Goal: Information Seeking & Learning: Learn about a topic

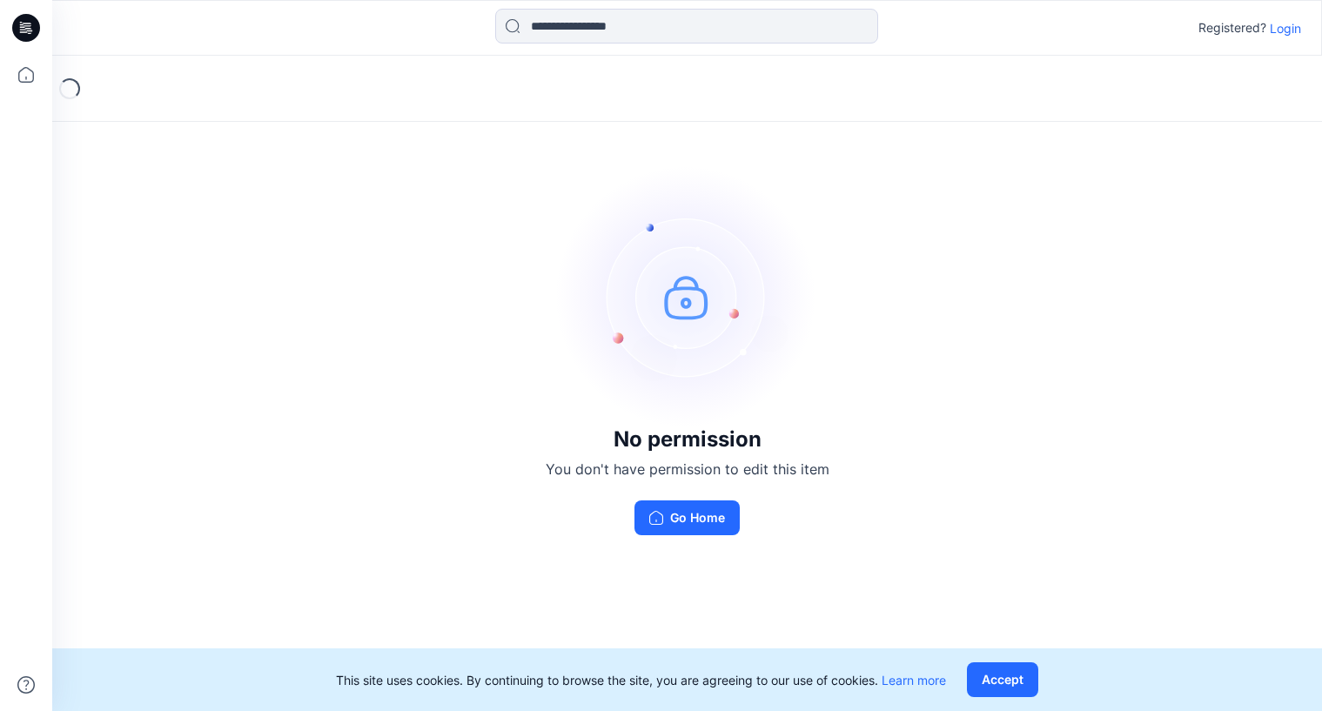
click at [1286, 24] on p "Login" at bounding box center [1285, 28] width 31 height 18
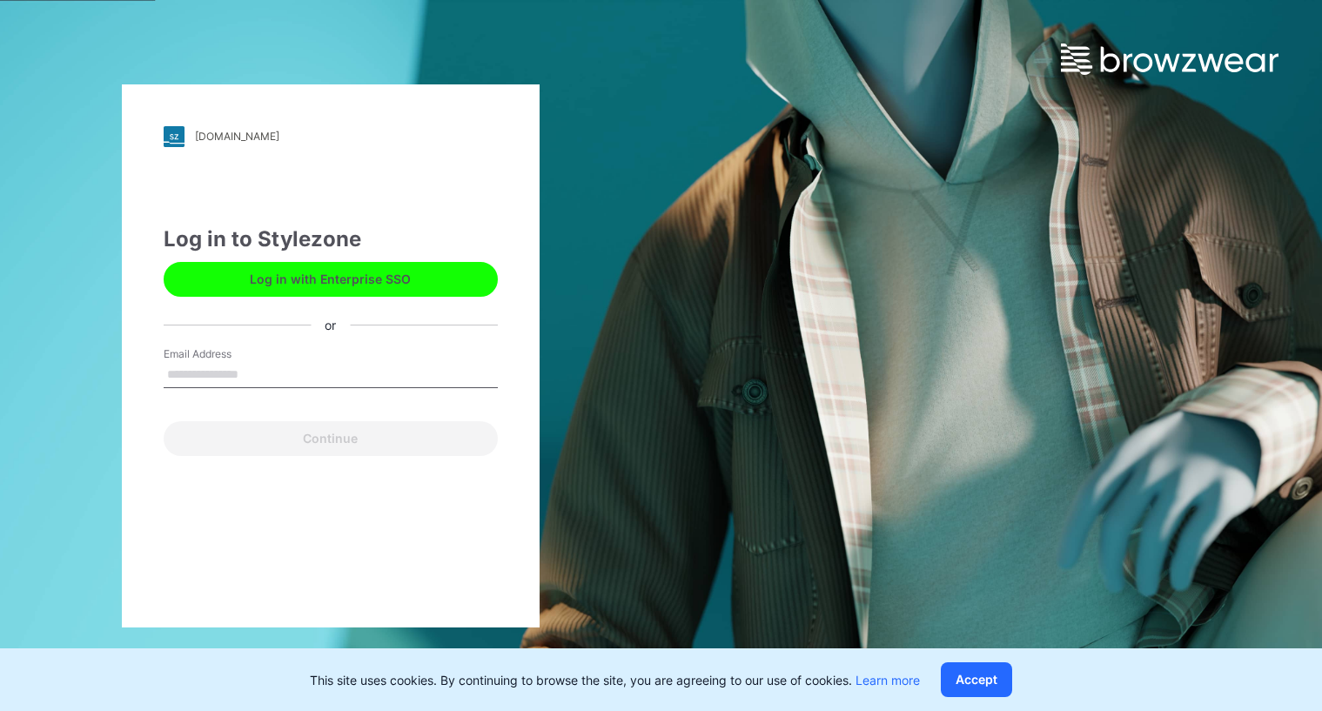
click at [259, 372] on input "Email Address" at bounding box center [331, 375] width 334 height 26
type input "**********"
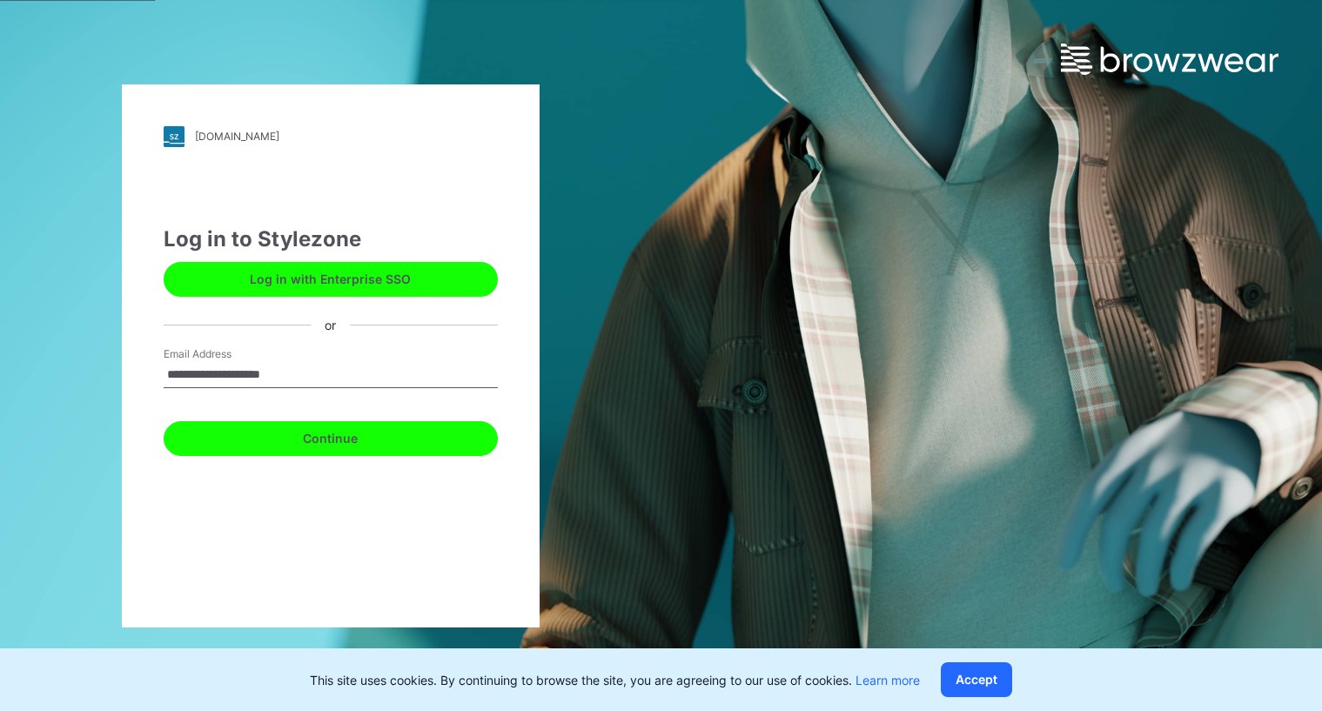
click at [277, 434] on button "Continue" at bounding box center [331, 438] width 334 height 35
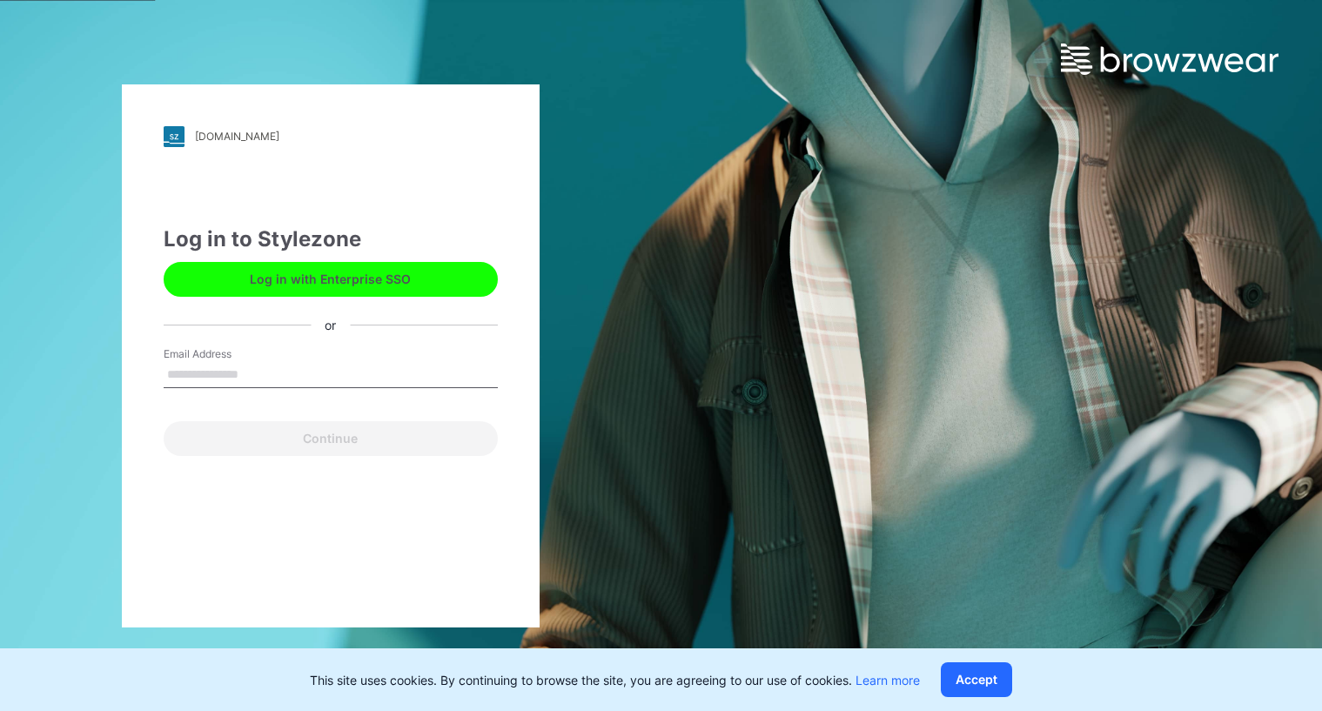
click at [283, 373] on input "Email Address" at bounding box center [331, 375] width 334 height 26
type input "**********"
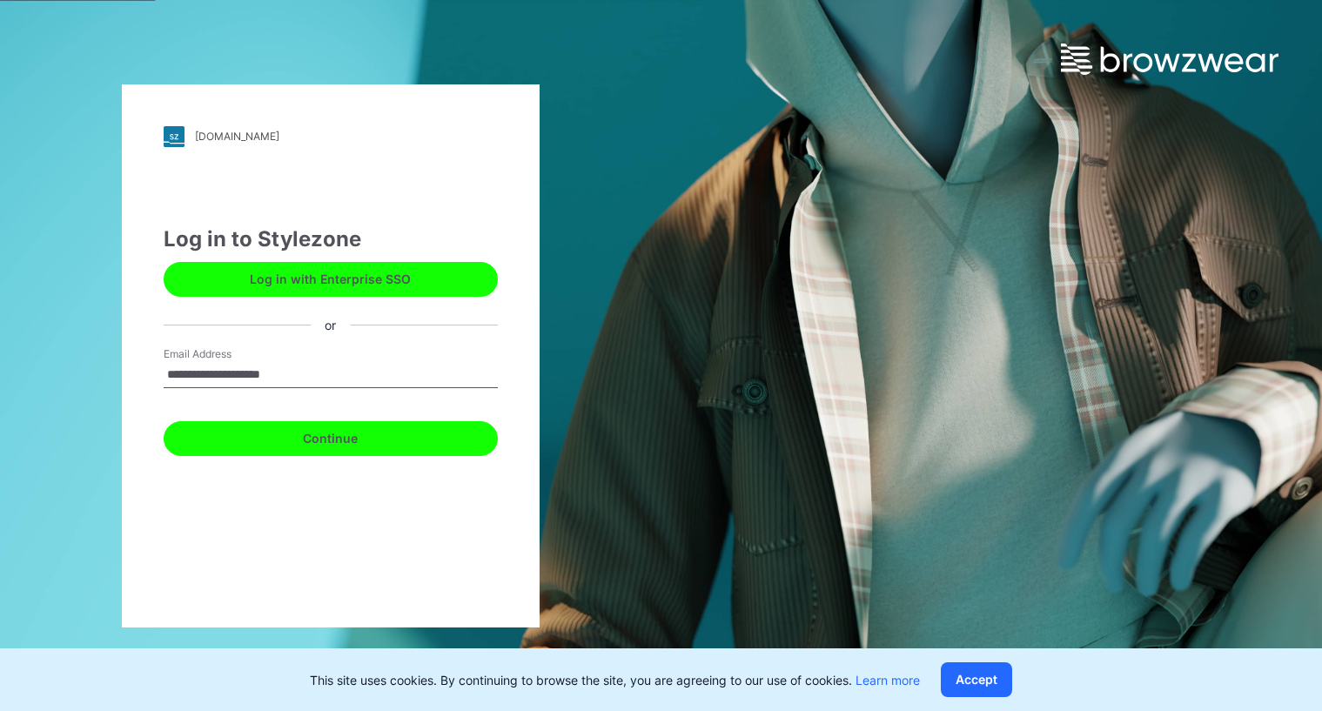
click at [315, 440] on button "Continue" at bounding box center [331, 438] width 334 height 35
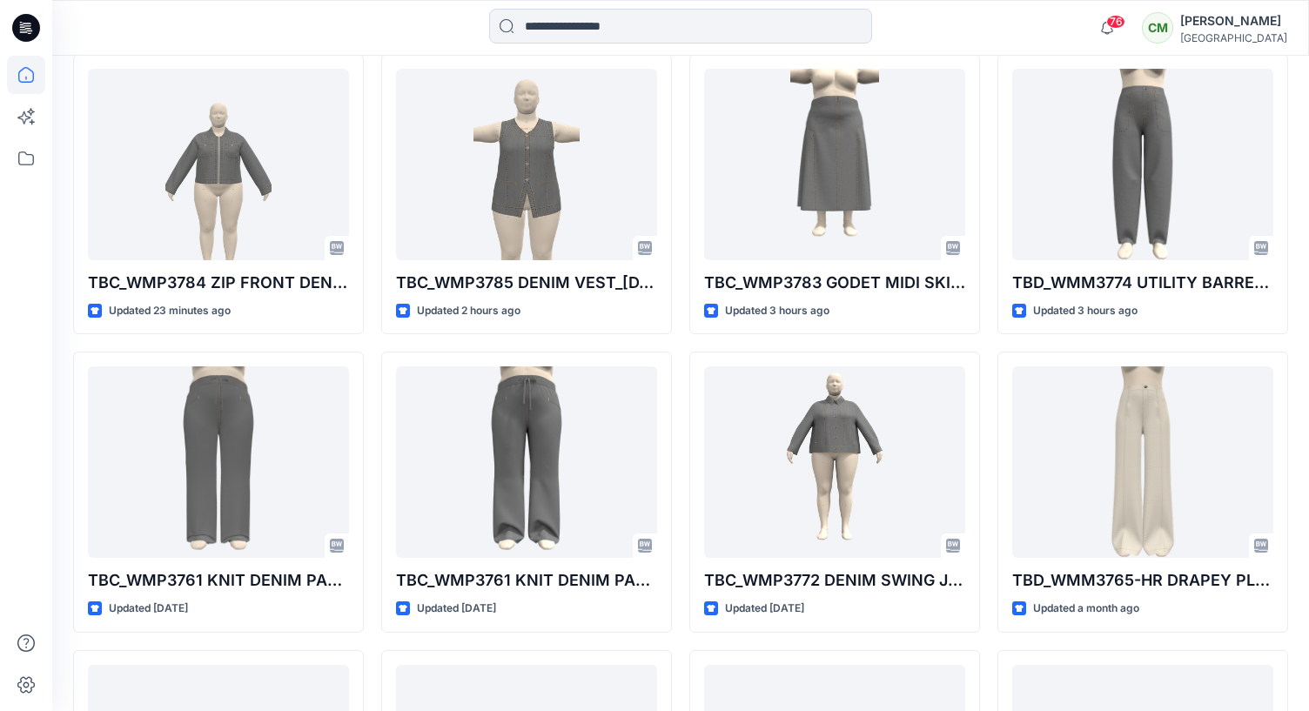
scroll to position [522, 0]
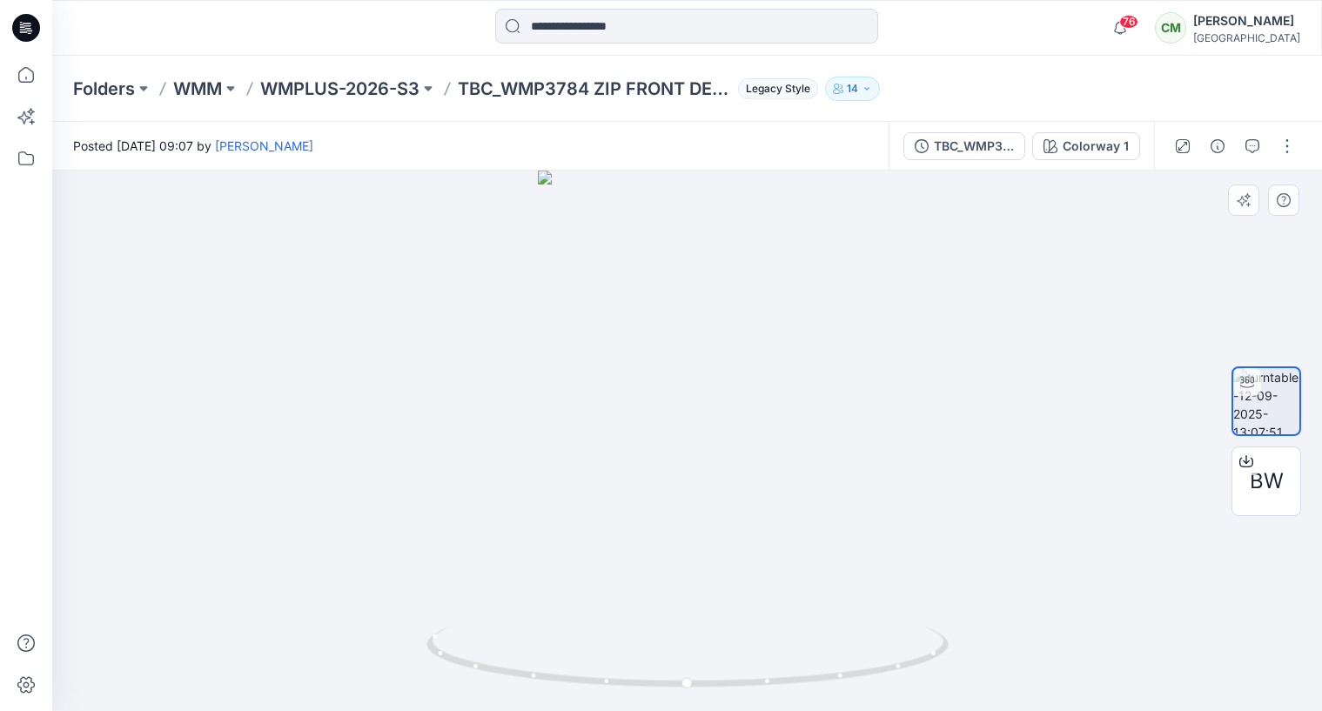
click at [1180, 148] on icon "button" at bounding box center [1183, 145] width 9 height 9
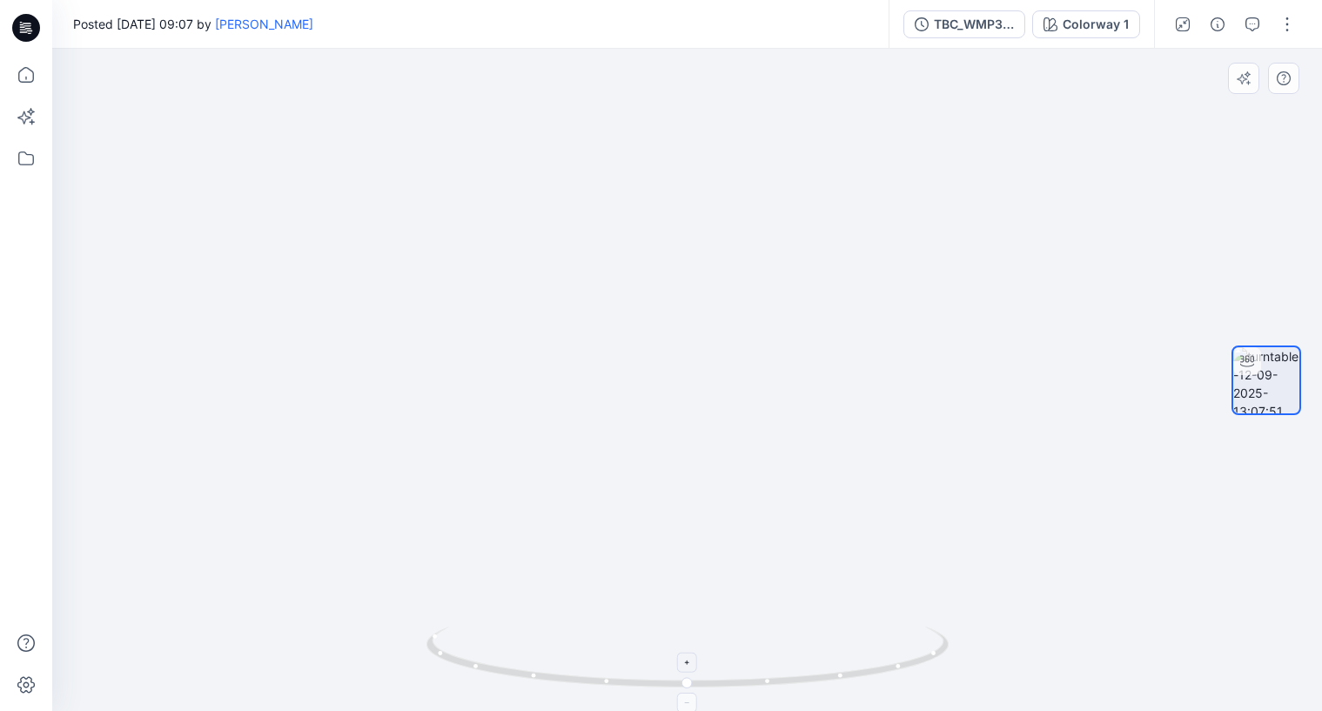
click at [689, 662] on icon at bounding box center [687, 663] width 10 height 10
drag, startPoint x: 616, startPoint y: 442, endPoint x: 661, endPoint y: 564, distance: 129.7
click at [548, 443] on img at bounding box center [687, 291] width 564 height 839
drag, startPoint x: 736, startPoint y: 682, endPoint x: 713, endPoint y: 678, distance: 23.8
click at [713, 675] on icon at bounding box center [690, 659] width 527 height 65
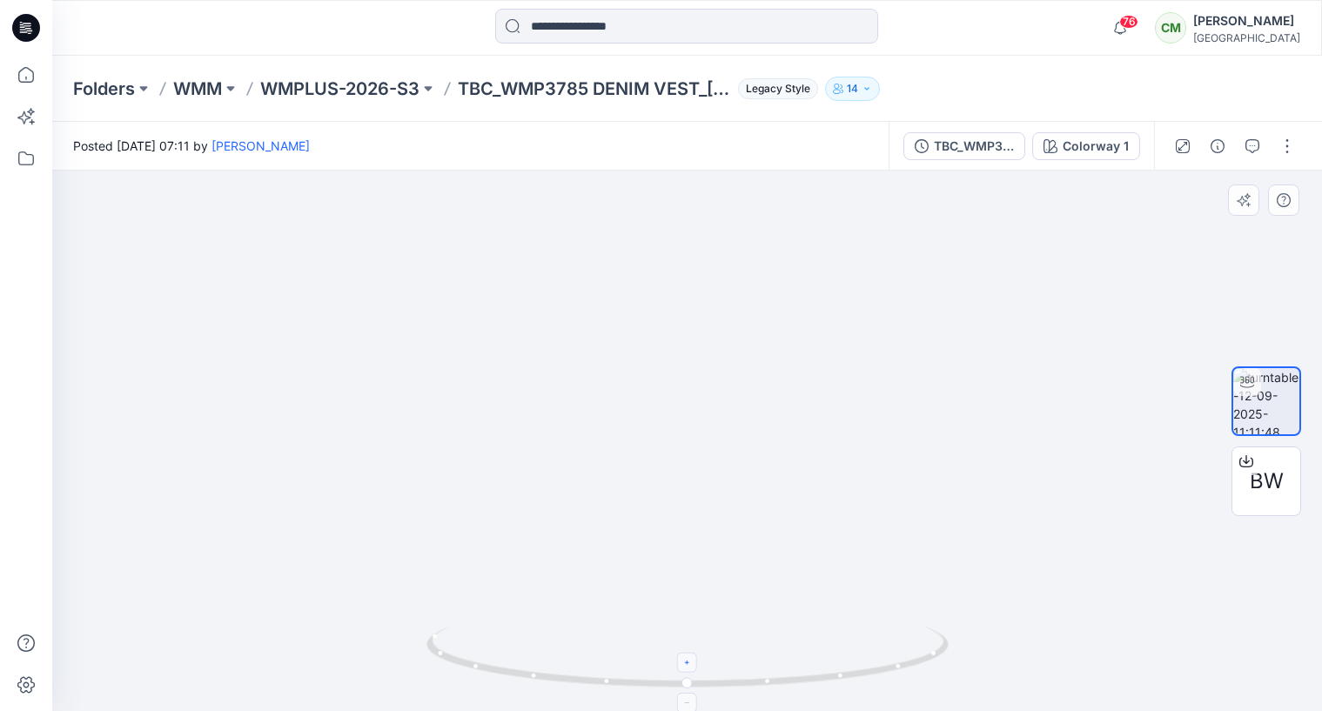
click at [687, 662] on icon at bounding box center [688, 663] width 4 height 4
drag, startPoint x: 663, startPoint y: 545, endPoint x: 658, endPoint y: 511, distance: 34.3
click at [658, 511] on img at bounding box center [687, 364] width 429 height 693
drag, startPoint x: 746, startPoint y: 680, endPoint x: 728, endPoint y: 691, distance: 21.5
click at [730, 690] on icon at bounding box center [690, 659] width 527 height 65
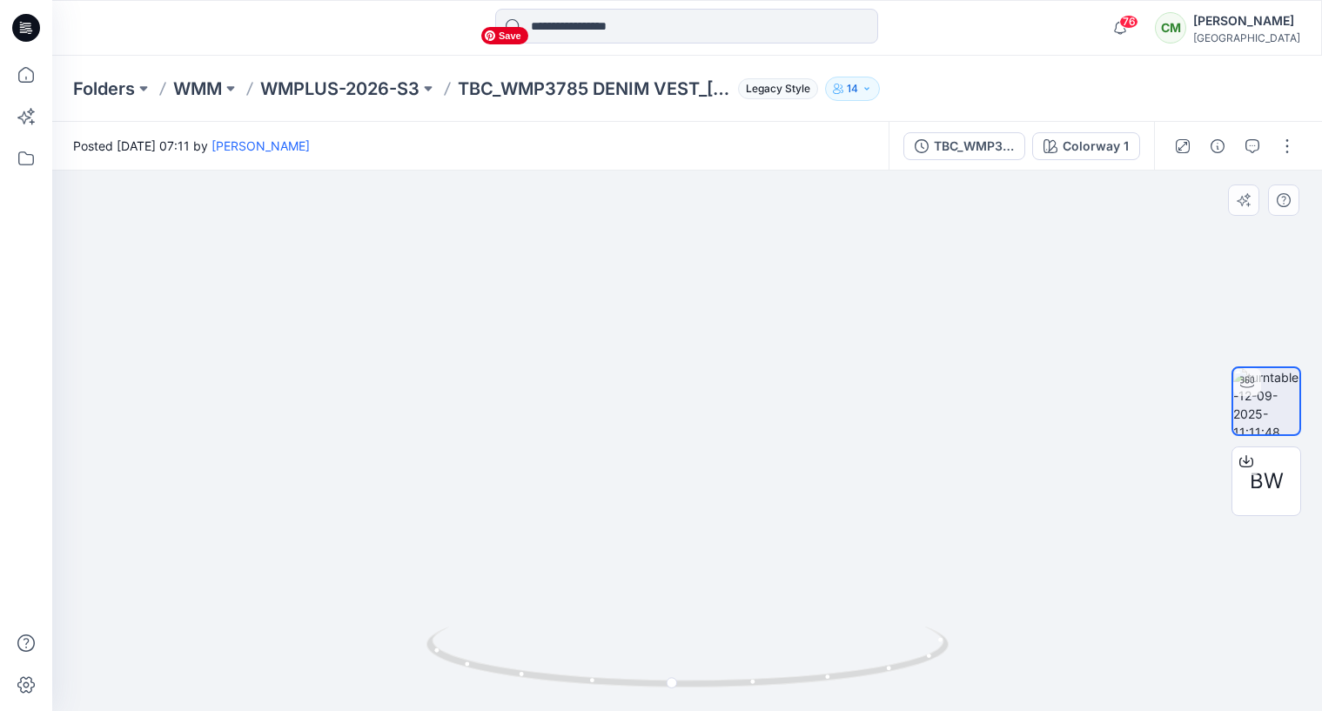
drag, startPoint x: 772, startPoint y: 535, endPoint x: 709, endPoint y: 540, distance: 62.9
click at [709, 536] on img at bounding box center [687, 364] width 429 height 694
drag, startPoint x: 752, startPoint y: 682, endPoint x: 772, endPoint y: 676, distance: 21.2
click at [772, 676] on icon at bounding box center [690, 659] width 527 height 65
drag, startPoint x: 726, startPoint y: 390, endPoint x: 628, endPoint y: 397, distance: 98.6
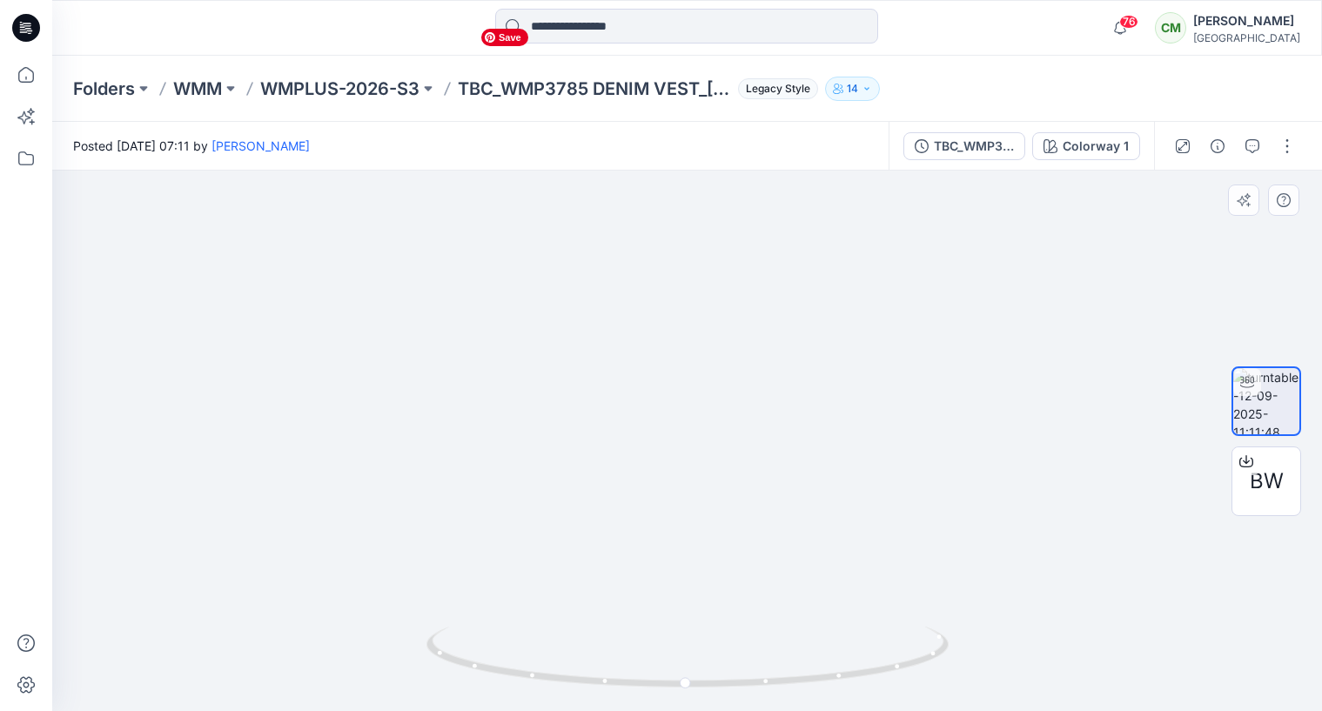
click at [603, 387] on img at bounding box center [687, 365] width 429 height 691
drag, startPoint x: 794, startPoint y: 681, endPoint x: 778, endPoint y: 646, distance: 38.2
click at [783, 648] on icon at bounding box center [690, 659] width 527 height 65
drag, startPoint x: 790, startPoint y: 679, endPoint x: 730, endPoint y: 676, distance: 60.2
click at [729, 677] on icon at bounding box center [690, 659] width 527 height 65
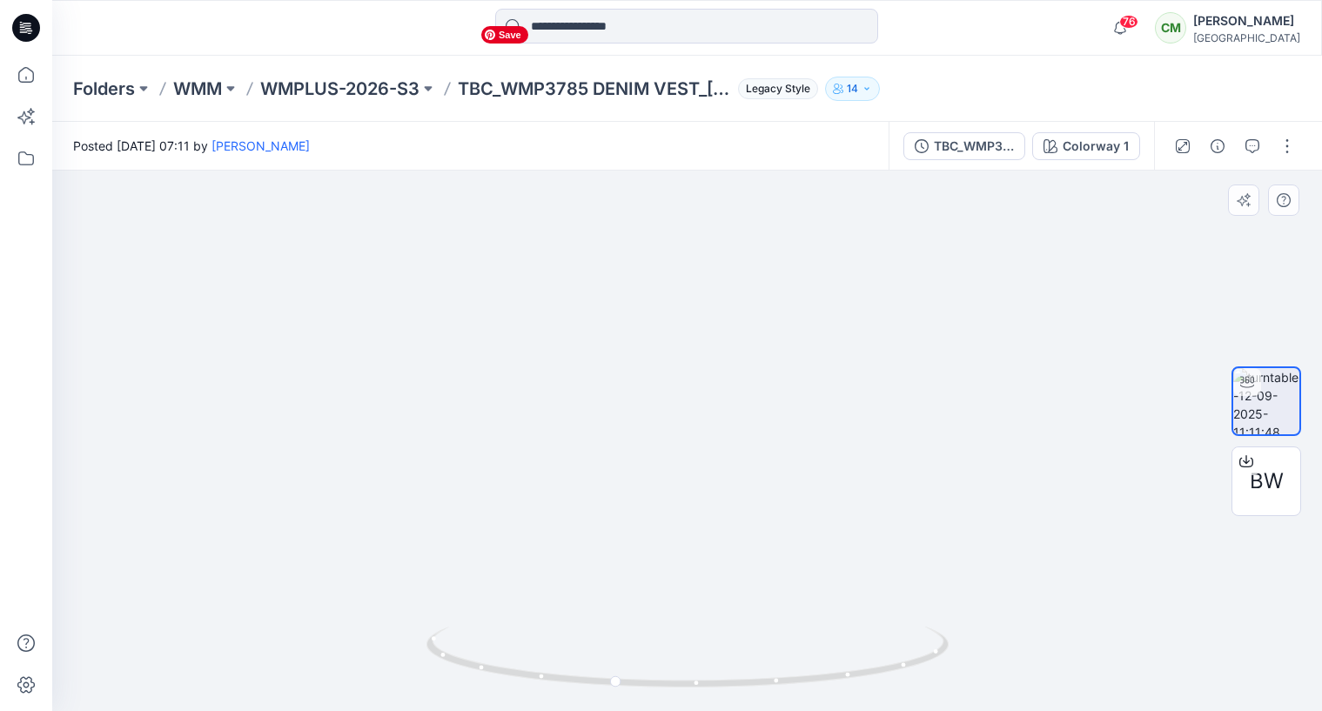
drag, startPoint x: 727, startPoint y: 495, endPoint x: 592, endPoint y: 496, distance: 134.9
click at [566, 501] on img at bounding box center [687, 364] width 429 height 693
drag, startPoint x: 742, startPoint y: 674, endPoint x: 748, endPoint y: 681, distance: 9.3
click at [742, 674] on icon at bounding box center [690, 659] width 527 height 65
drag, startPoint x: 748, startPoint y: 682, endPoint x: 695, endPoint y: 652, distance: 60.8
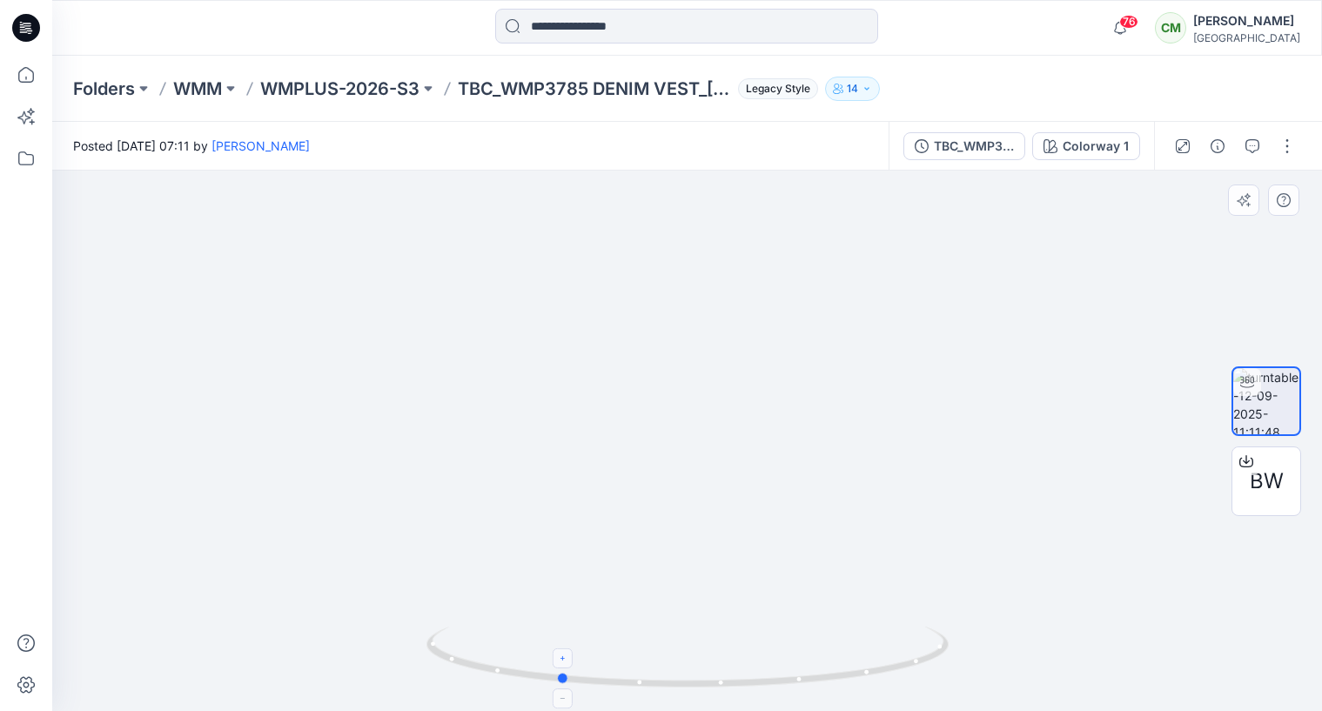
click at [690, 663] on icon at bounding box center [690, 659] width 527 height 65
click at [689, 656] on div at bounding box center [687, 663] width 20 height 20
drag, startPoint x: 682, startPoint y: 463, endPoint x: 619, endPoint y: 467, distance: 63.6
click at [619, 467] on img at bounding box center [687, 397] width 326 height 627
drag, startPoint x: 750, startPoint y: 674, endPoint x: 729, endPoint y: 647, distance: 34.1
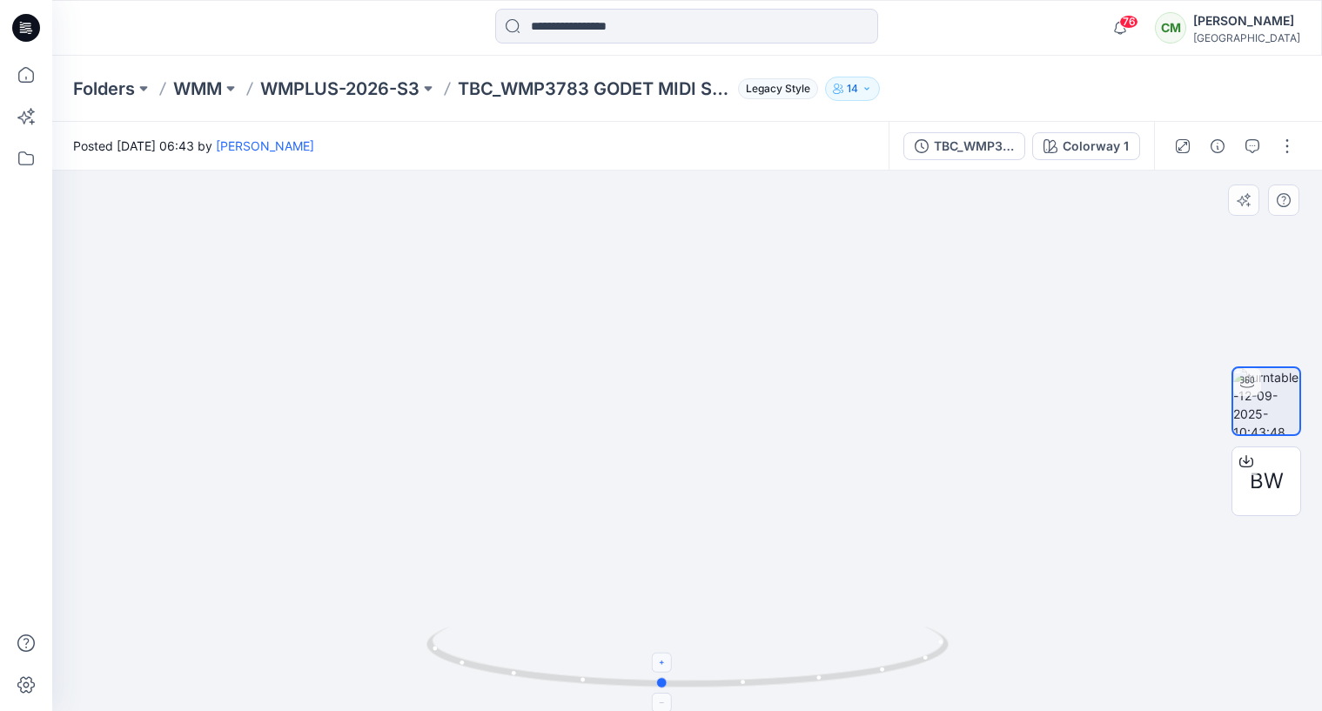
click at [729, 647] on icon at bounding box center [690, 659] width 527 height 65
drag, startPoint x: 750, startPoint y: 681, endPoint x: 639, endPoint y: 678, distance: 111.5
drag, startPoint x: 701, startPoint y: 683, endPoint x: 676, endPoint y: 578, distance: 108.3
click at [595, 675] on icon at bounding box center [690, 659] width 527 height 65
drag, startPoint x: 723, startPoint y: 681, endPoint x: 544, endPoint y: 660, distance: 179.7
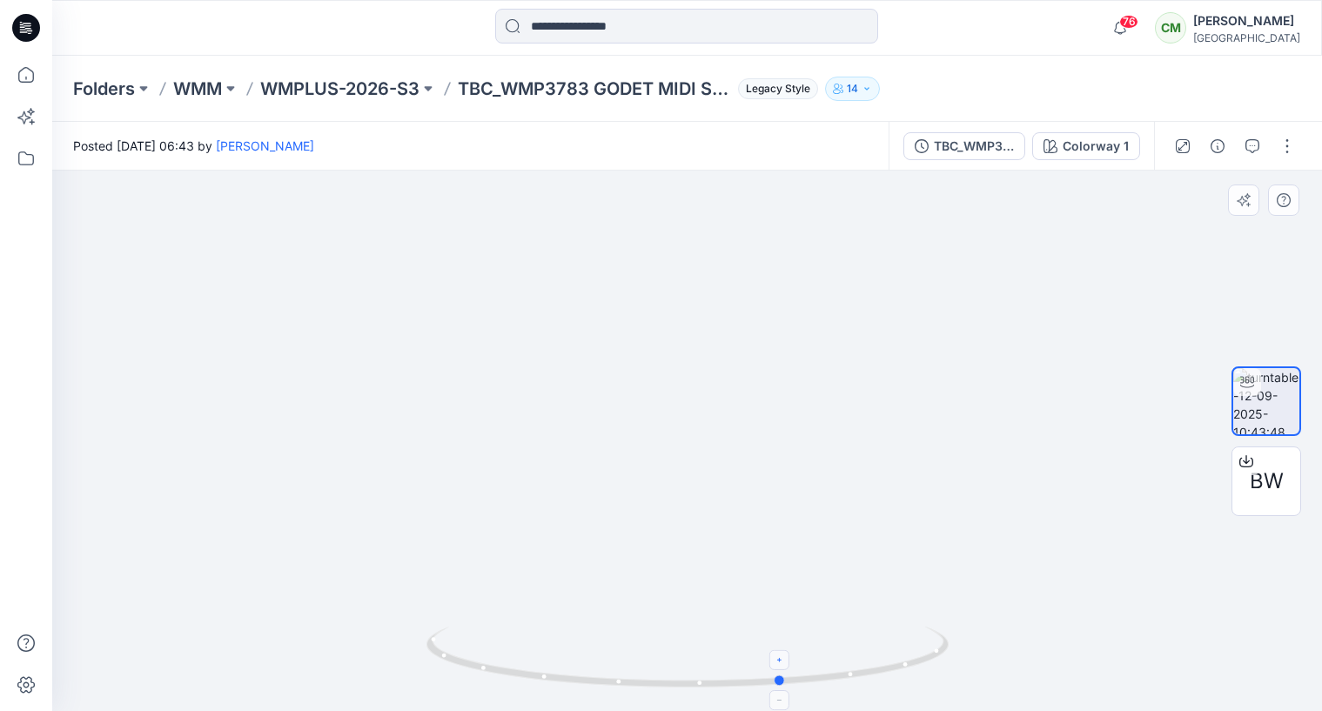
click at [537, 662] on icon at bounding box center [690, 659] width 527 height 65
drag, startPoint x: 657, startPoint y: 678, endPoint x: 784, endPoint y: 672, distance: 127.2
click at [784, 672] on icon at bounding box center [690, 659] width 527 height 65
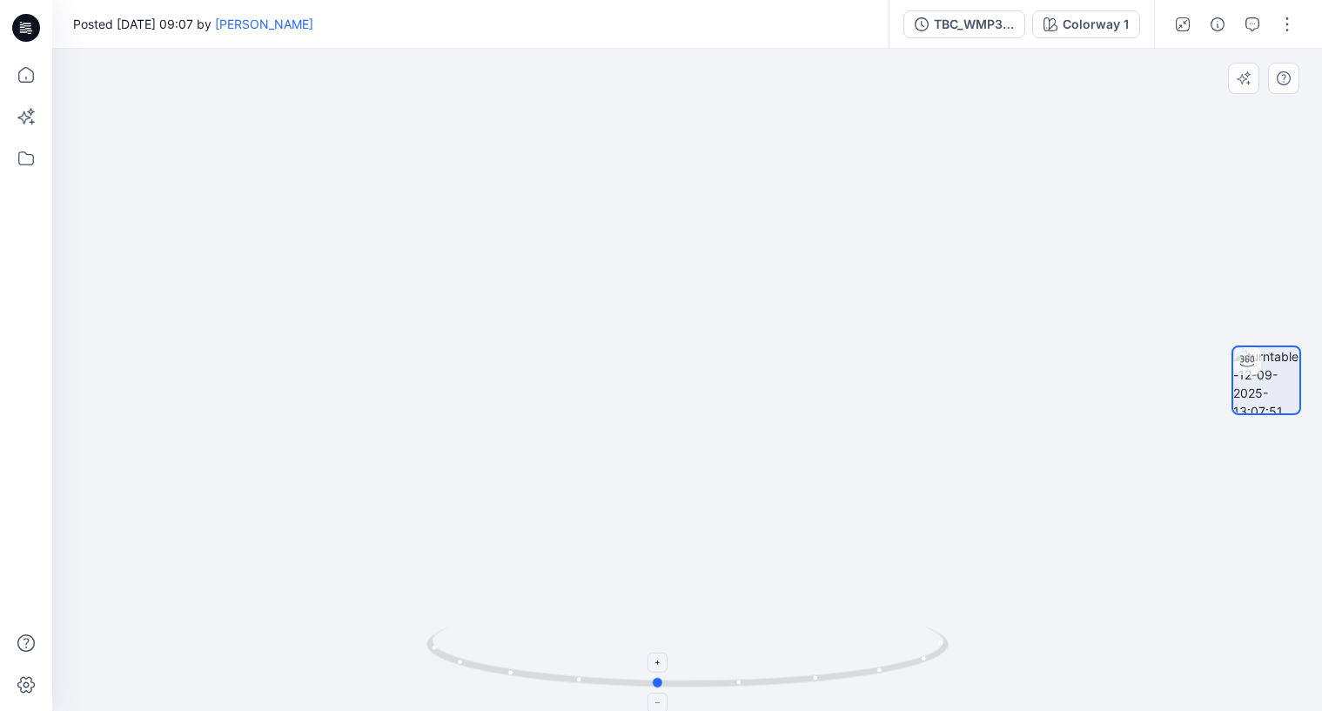
click at [709, 686] on icon at bounding box center [690, 659] width 527 height 65
drag, startPoint x: 652, startPoint y: 683, endPoint x: 407, endPoint y: 668, distance: 246.0
click at [392, 673] on div at bounding box center [687, 380] width 1270 height 662
